Goal: Task Accomplishment & Management: Manage account settings

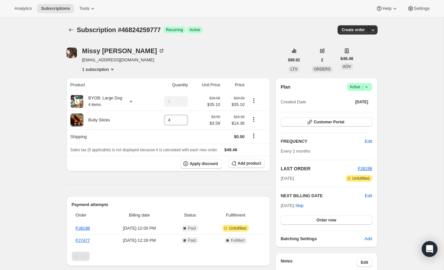
click at [367, 88] on icon at bounding box center [366, 87] width 7 height 7
click at [363, 110] on span "Cancel subscription" at bounding box center [357, 110] width 37 height 5
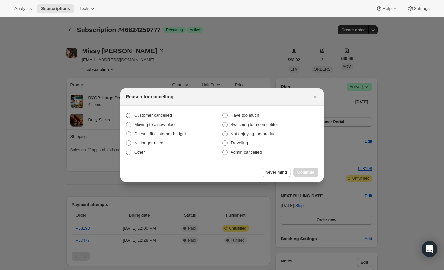
click at [151, 116] on span "Customer cancelled" at bounding box center [153, 115] width 38 height 5
click at [126, 113] on input "Customer cancelled" at bounding box center [126, 113] width 0 height 0
radio input "true"
click at [308, 170] on span "Continue" at bounding box center [305, 171] width 17 height 5
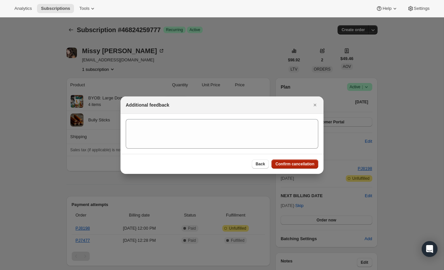
click at [293, 165] on span "Confirm cancellation" at bounding box center [295, 163] width 39 height 5
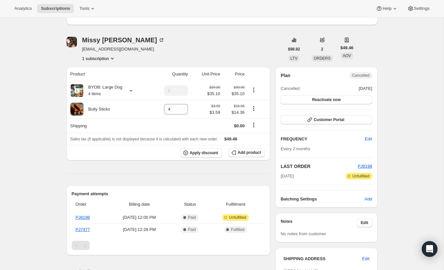
scroll to position [43, 0]
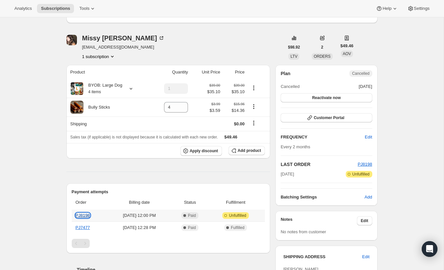
click at [86, 216] on link "PJ8198" at bounding box center [83, 215] width 14 height 5
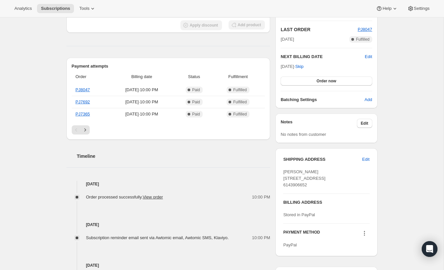
scroll to position [172, 0]
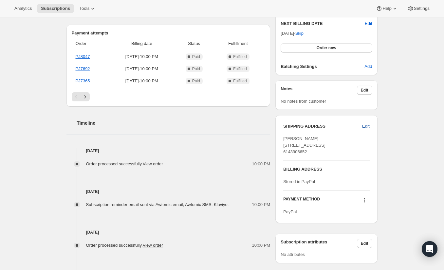
click at [367, 126] on span "Edit" at bounding box center [365, 126] width 7 height 7
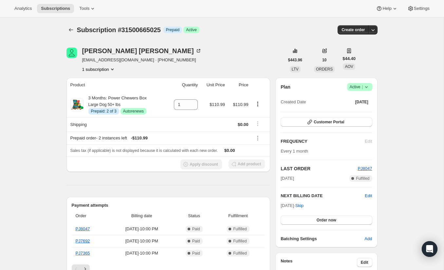
select select "[GEOGRAPHIC_DATA]"
select select "OH"
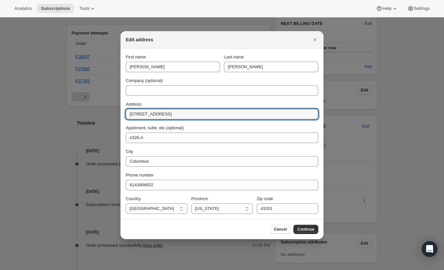
drag, startPoint x: 190, startPoint y: 117, endPoint x: 115, endPoint y: 117, distance: 75.0
paste input "[STREET_ADDRESS]"
type input "[STREET_ADDRESS]"
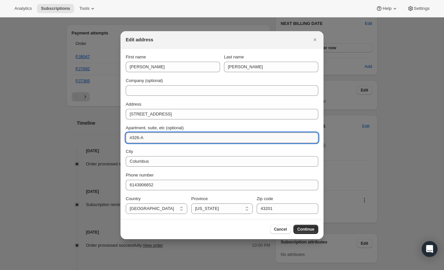
drag, startPoint x: 152, startPoint y: 138, endPoint x: 129, endPoint y: 138, distance: 23.3
click at [129, 138] on input "#326-A" at bounding box center [222, 137] width 193 height 10
type input "#104"
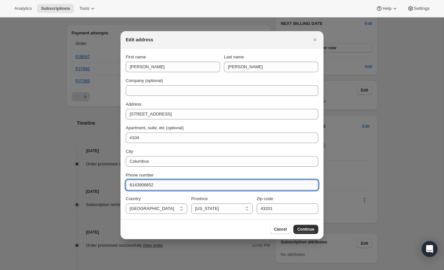
click at [188, 180] on input "6143906652" at bounding box center [222, 185] width 193 height 10
click at [279, 207] on input "43201" at bounding box center [288, 208] width 62 height 10
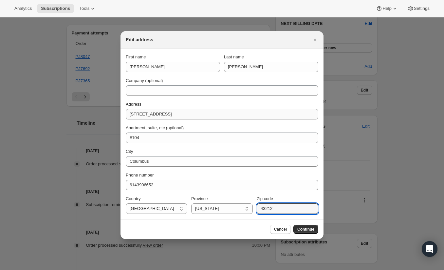
type input "43212"
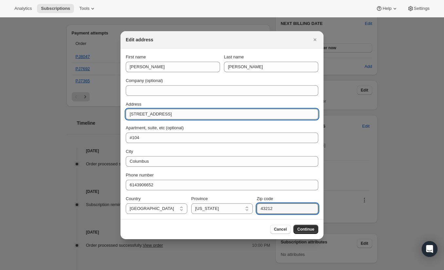
click at [177, 116] on input "[STREET_ADDRESS]" at bounding box center [222, 114] width 193 height 10
drag, startPoint x: 161, startPoint y: 113, endPoint x: 256, endPoint y: 113, distance: 95.0
click at [256, 113] on input "[STREET_ADDRESS]" at bounding box center [222, 114] width 193 height 10
type input "[STREET_ADDRESS]"
click at [309, 230] on span "Continue" at bounding box center [305, 228] width 17 height 5
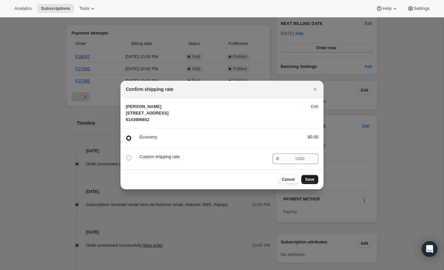
click at [313, 182] on span "Save" at bounding box center [309, 179] width 9 height 5
